Goal: Complete application form

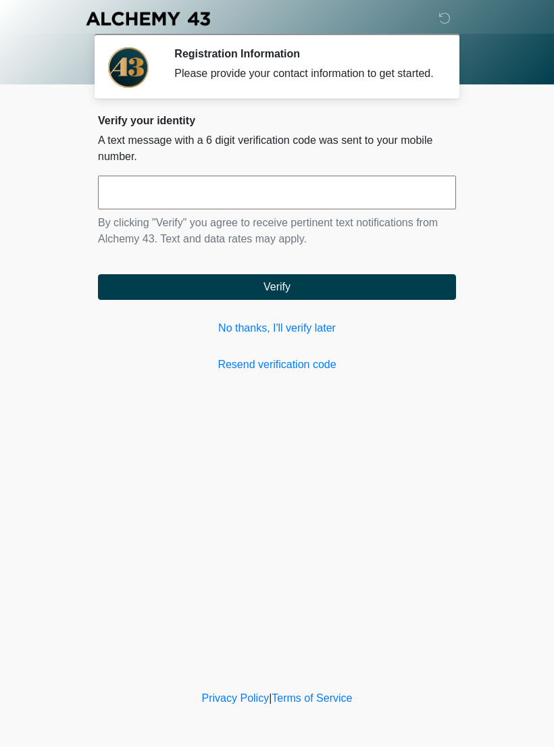
click at [301, 201] on input "text" at bounding box center [277, 193] width 358 height 34
type input "******"
click at [348, 299] on button "Verify" at bounding box center [277, 287] width 358 height 26
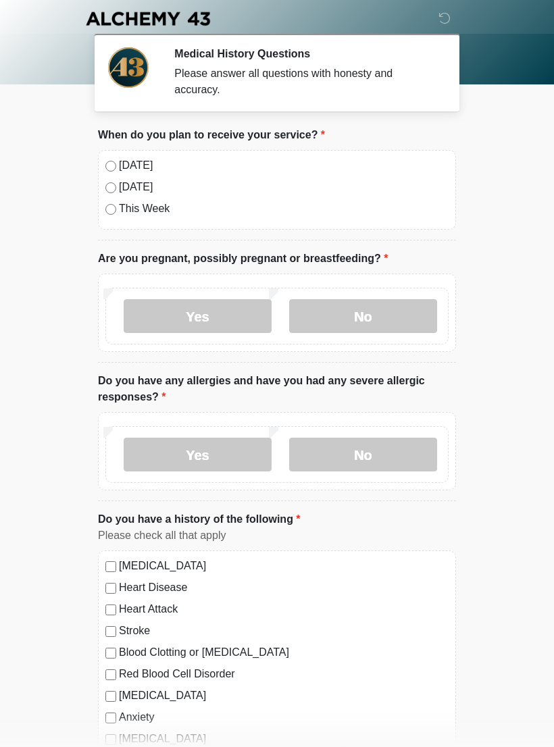
click at [380, 318] on label "No" at bounding box center [363, 316] width 148 height 34
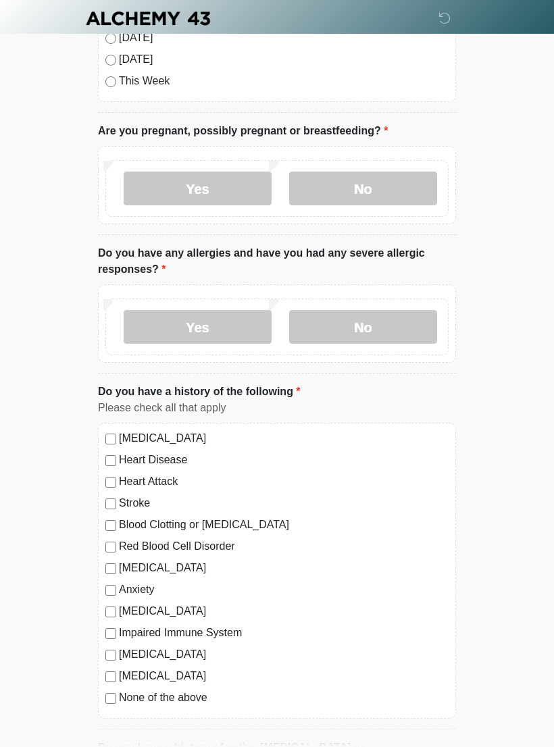
scroll to position [134, 0]
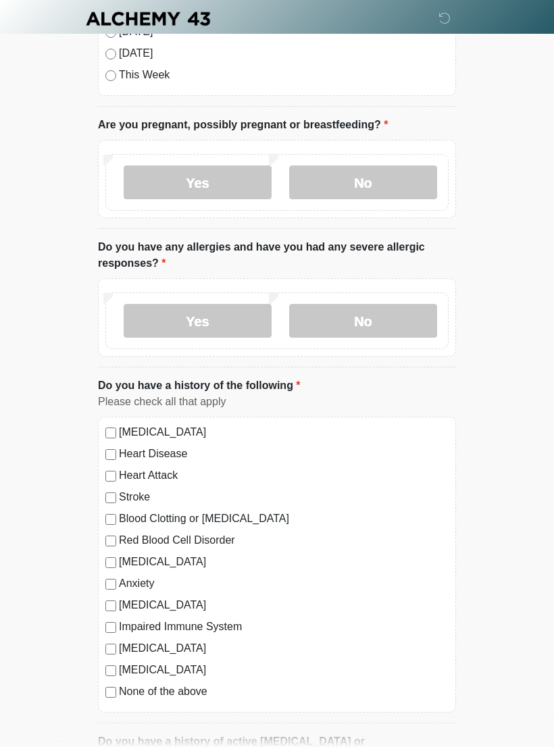
click at [378, 318] on label "No" at bounding box center [363, 321] width 148 height 34
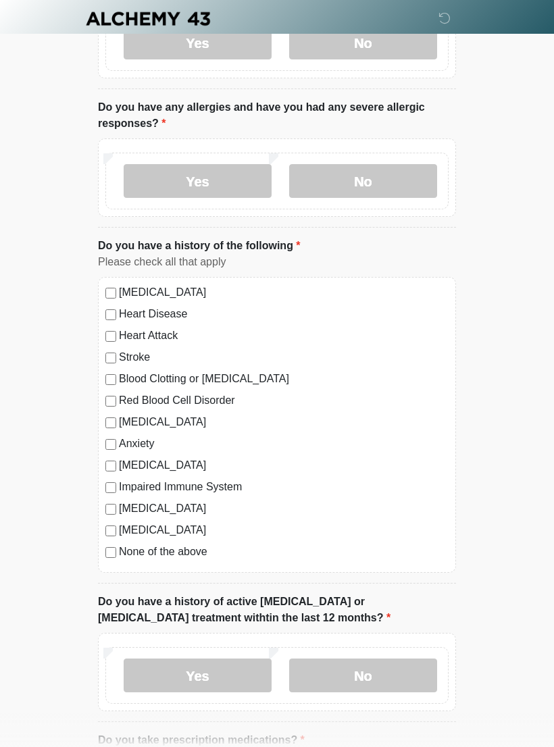
scroll to position [282, 0]
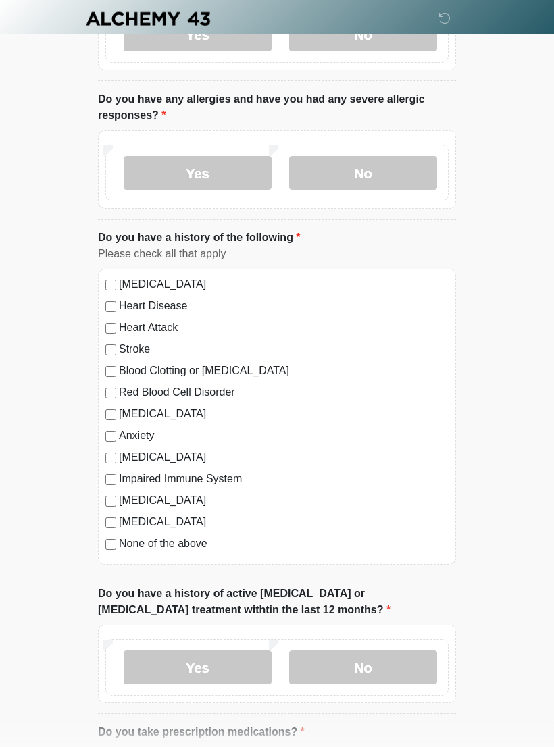
click at [124, 545] on label "None of the above" at bounding box center [284, 544] width 330 height 16
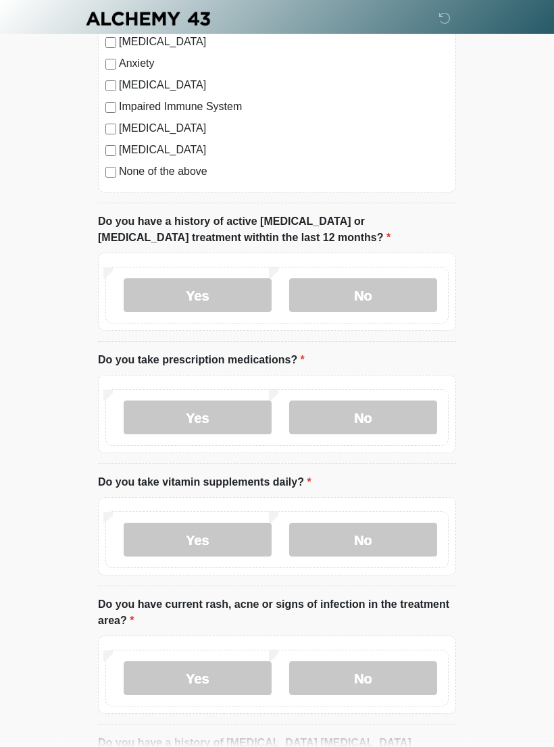
scroll to position [656, 0]
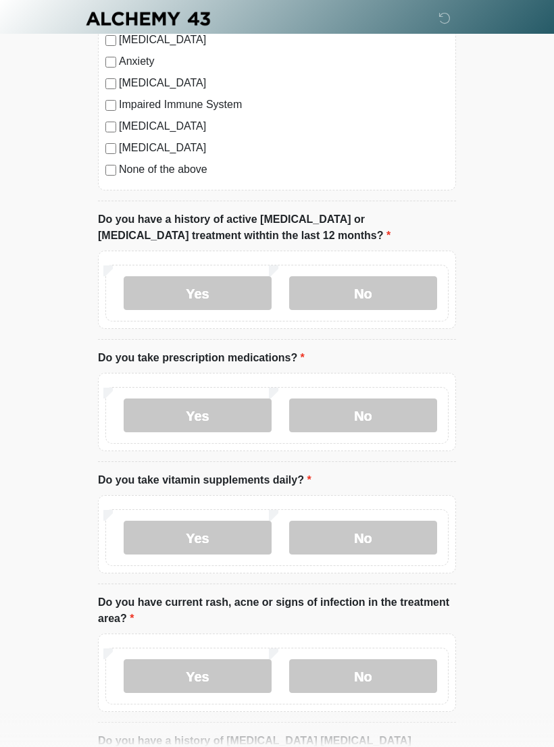
click at [409, 300] on label "No" at bounding box center [363, 293] width 148 height 34
click at [240, 419] on label "Yes" at bounding box center [198, 416] width 148 height 34
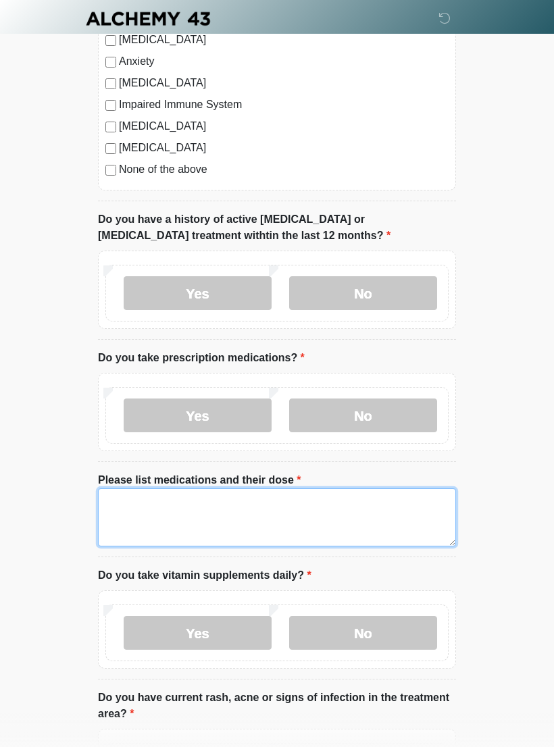
click at [311, 509] on textarea "Please list medications and their dose" at bounding box center [277, 517] width 358 height 58
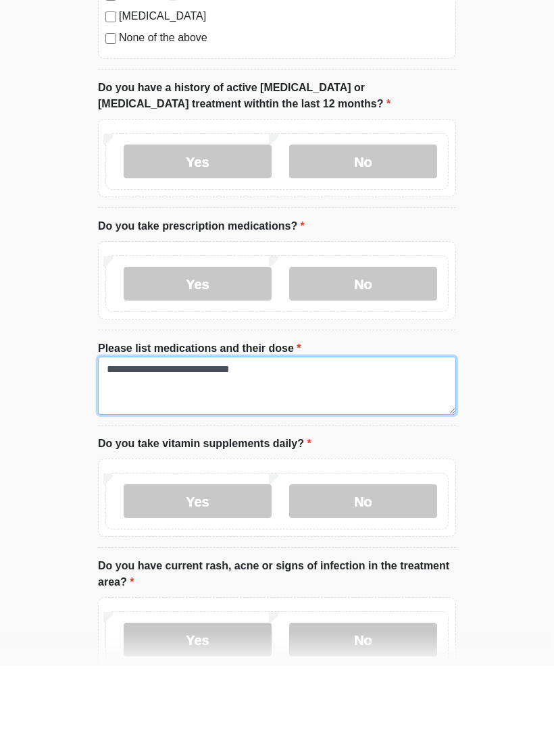
scroll to position [709, 0]
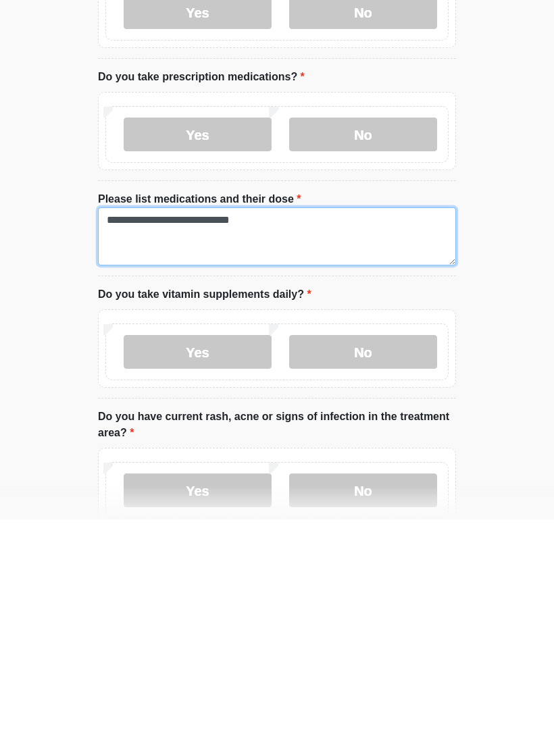
type textarea "**********"
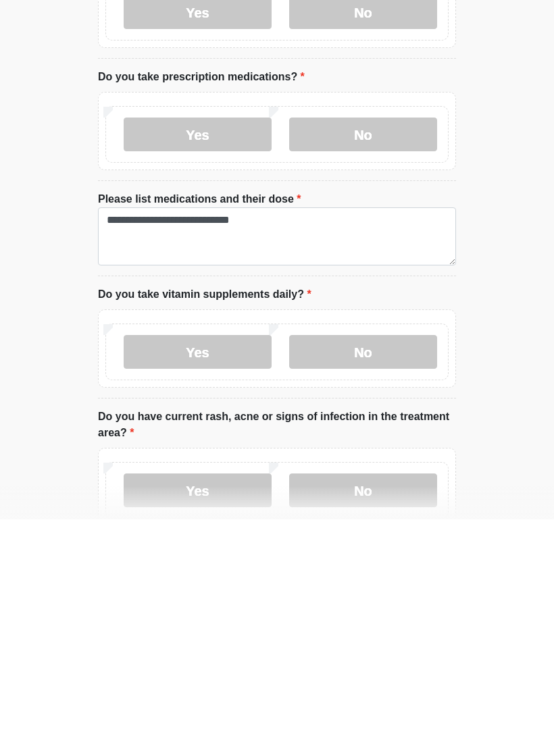
click at [379, 563] on label "No" at bounding box center [363, 580] width 148 height 34
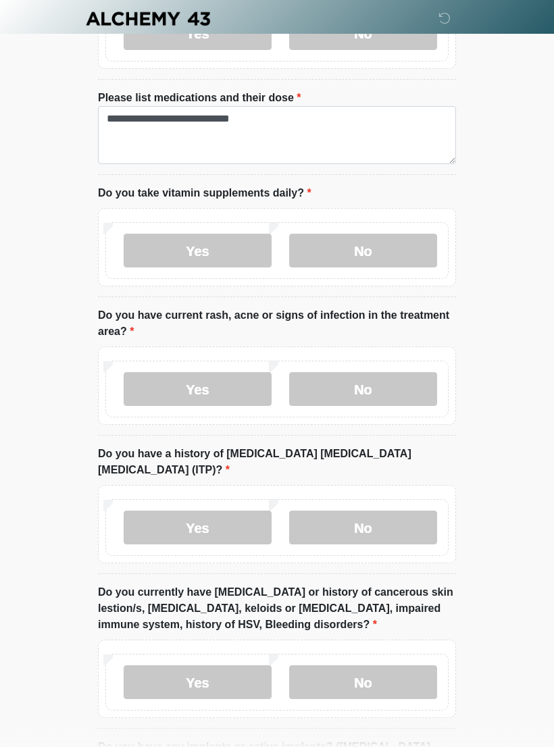
scroll to position [1040, 0]
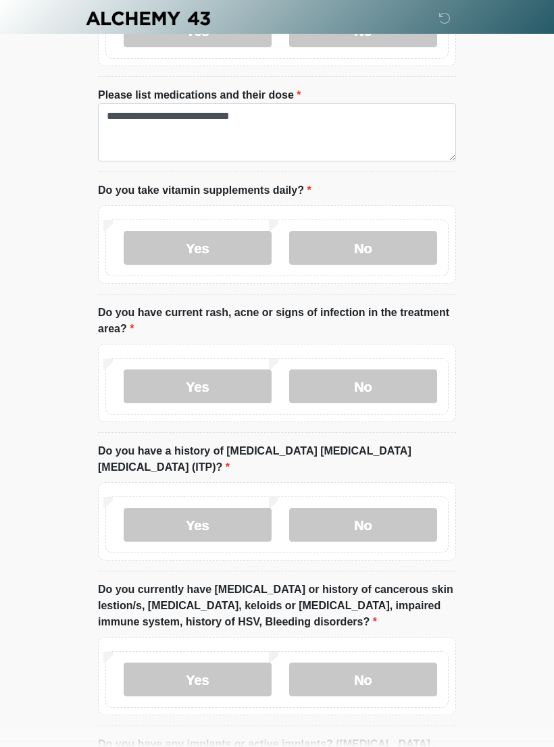
click at [410, 384] on label "No" at bounding box center [363, 387] width 148 height 34
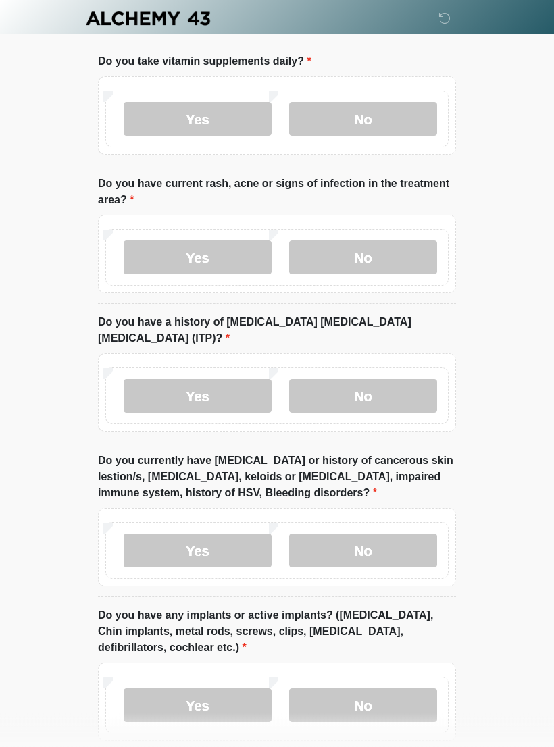
scroll to position [1188, 0]
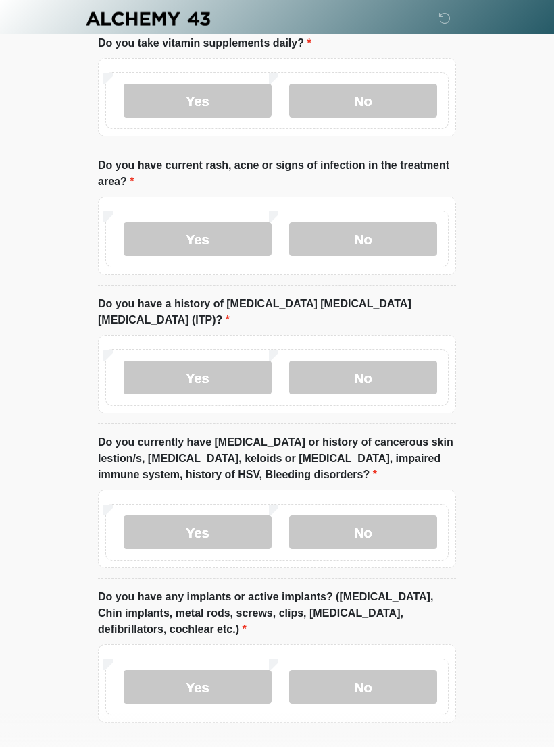
click at [396, 361] on label "No" at bounding box center [363, 378] width 148 height 34
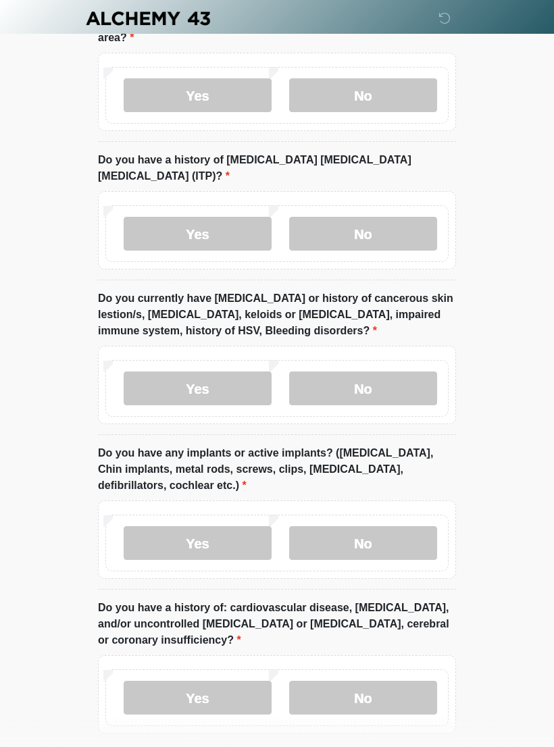
scroll to position [1333, 0]
click at [389, 371] on label "No" at bounding box center [363, 388] width 148 height 34
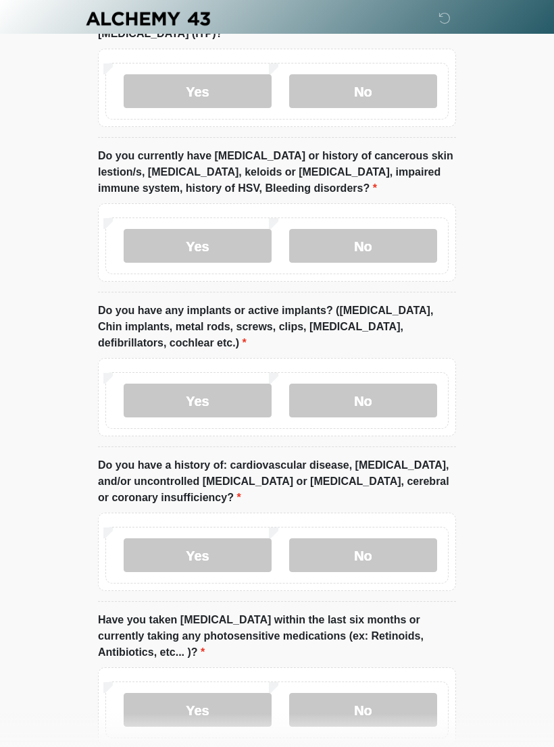
scroll to position [1493, 0]
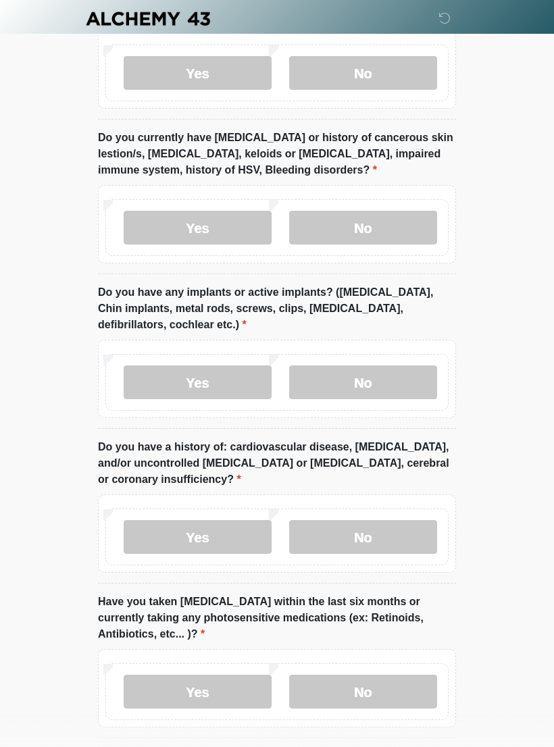
click at [382, 365] on label "No" at bounding box center [363, 382] width 148 height 34
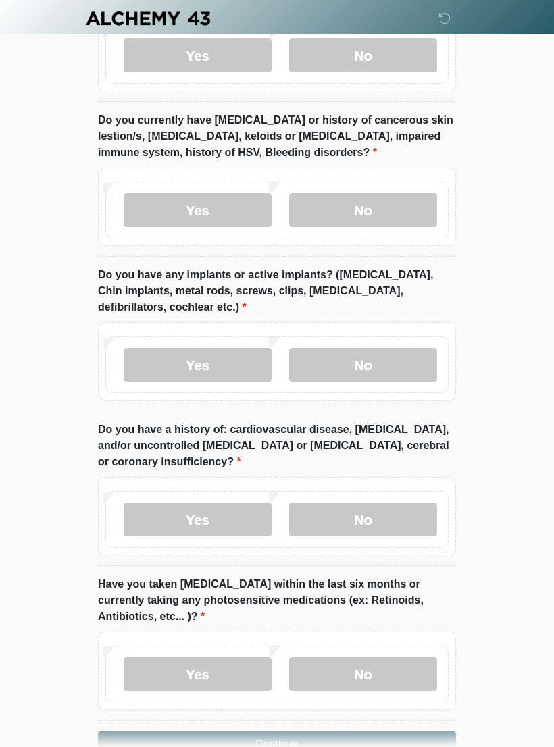
scroll to position [1552, 0]
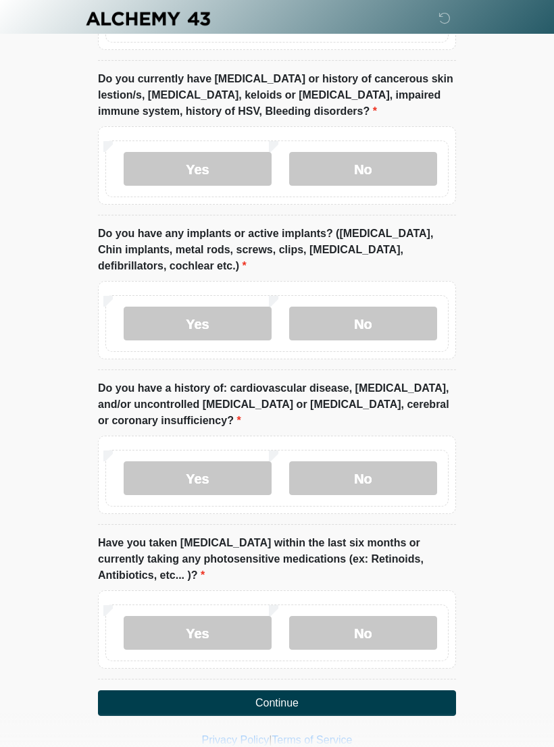
click at [390, 463] on label "No" at bounding box center [363, 478] width 148 height 34
click at [399, 616] on label "No" at bounding box center [363, 633] width 148 height 34
click at [222, 616] on label "Yes" at bounding box center [198, 633] width 148 height 34
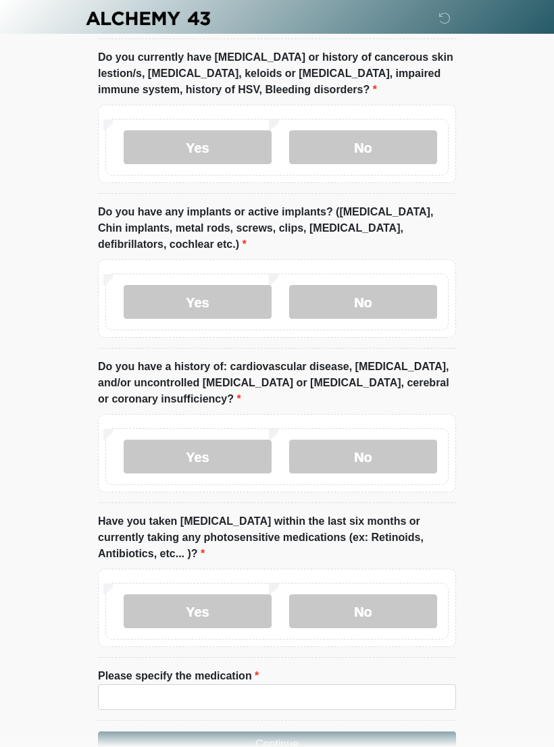
scroll to position [1614, 0]
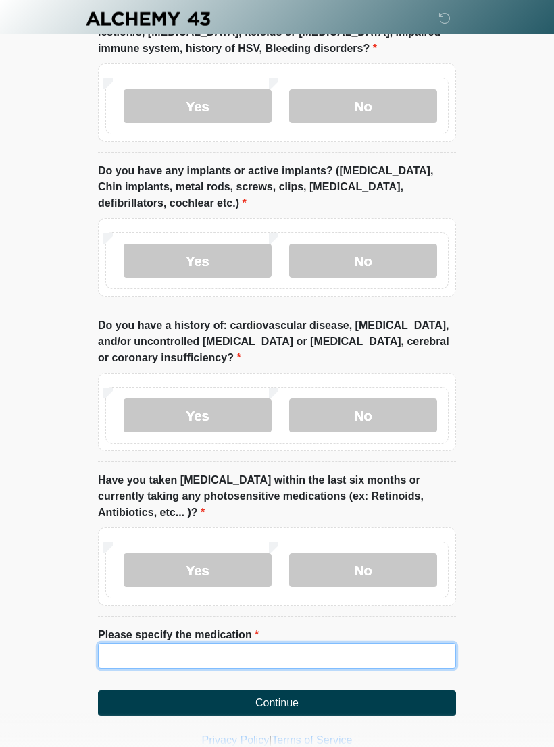
click at [240, 643] on input "Please specify the medication" at bounding box center [277, 656] width 358 height 26
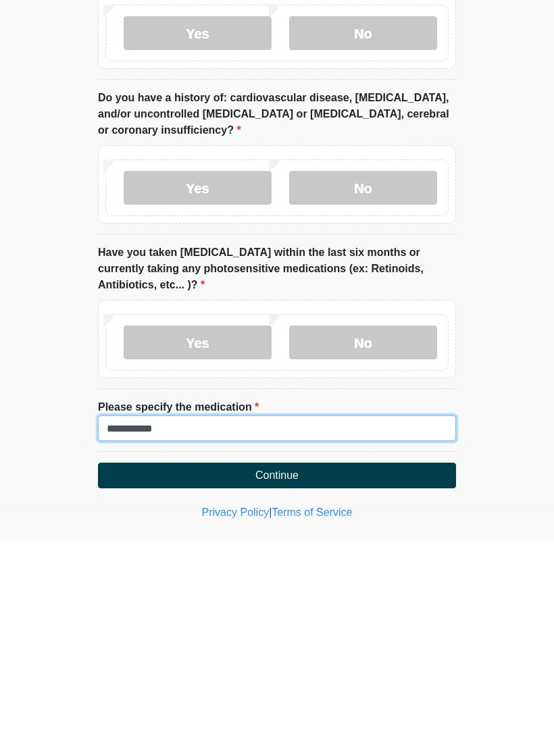
type input "**********"
click at [349, 669] on button "Continue" at bounding box center [277, 682] width 358 height 26
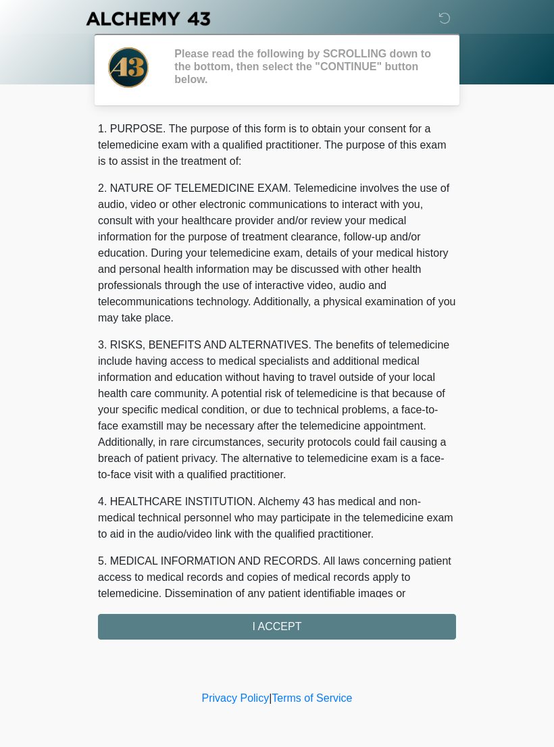
scroll to position [0, 0]
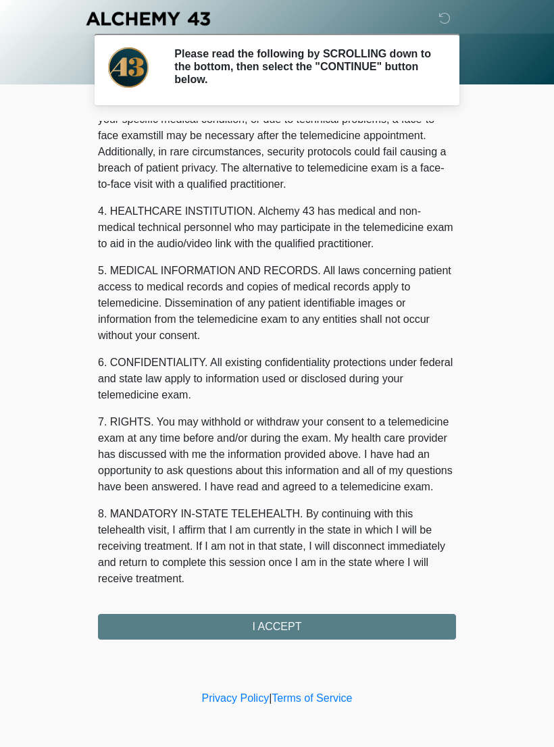
click at [330, 626] on div "1. PURPOSE. The purpose of this form is to obtain your consent for a telemedici…" at bounding box center [277, 380] width 358 height 519
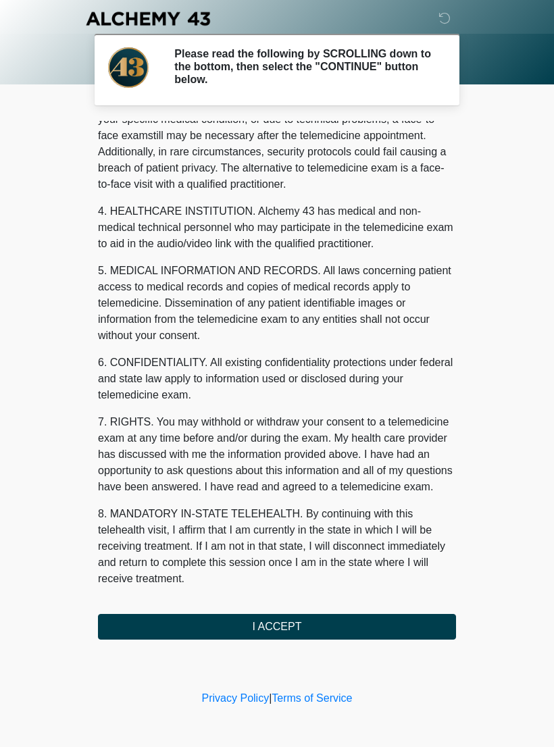
scroll to position [307, 0]
click at [330, 625] on button "I ACCEPT" at bounding box center [277, 627] width 358 height 26
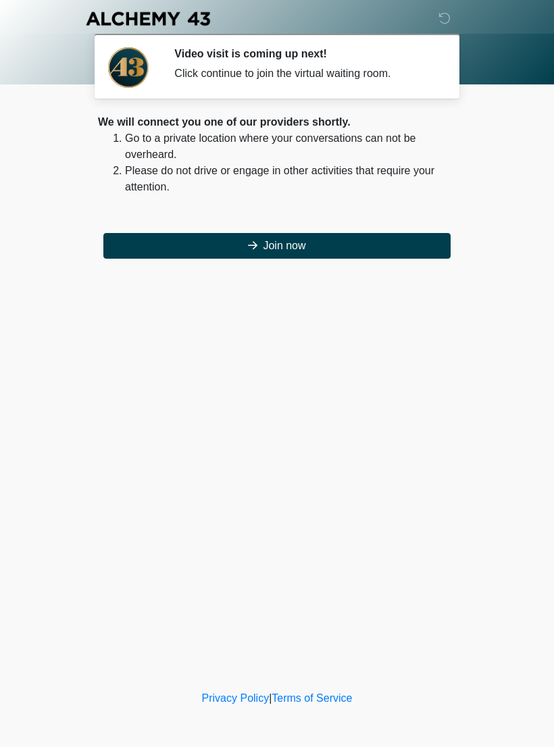
click at [344, 245] on button "Join now" at bounding box center [276, 246] width 347 height 26
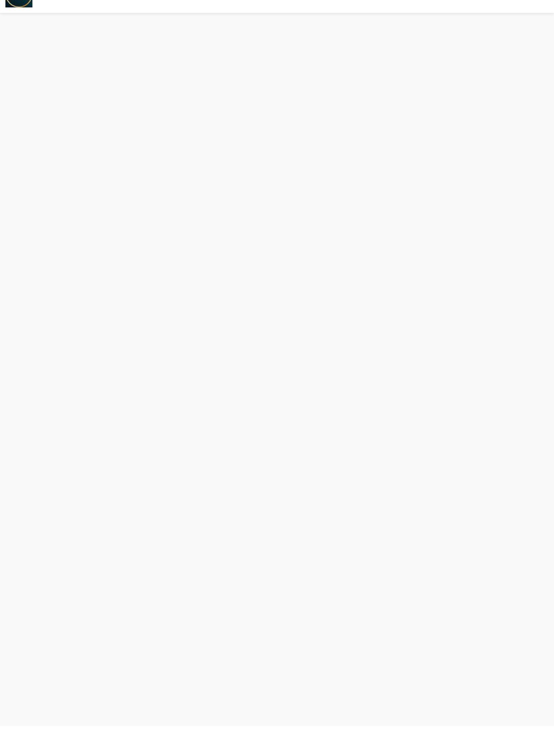
scroll to position [25, 0]
